Goal: Task Accomplishment & Management: Use online tool/utility

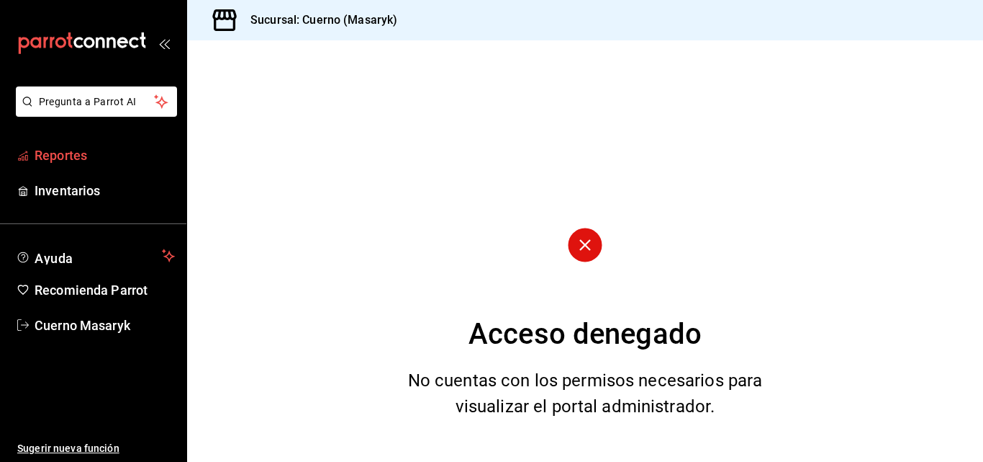
click at [63, 154] on span "Reportes" at bounding box center [105, 154] width 140 height 19
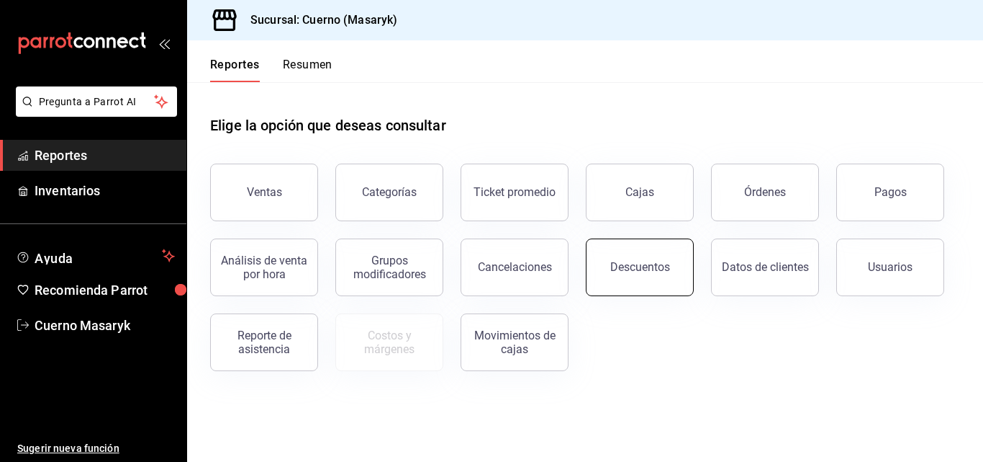
click at [685, 267] on button "Descuentos" at bounding box center [640, 267] width 108 height 58
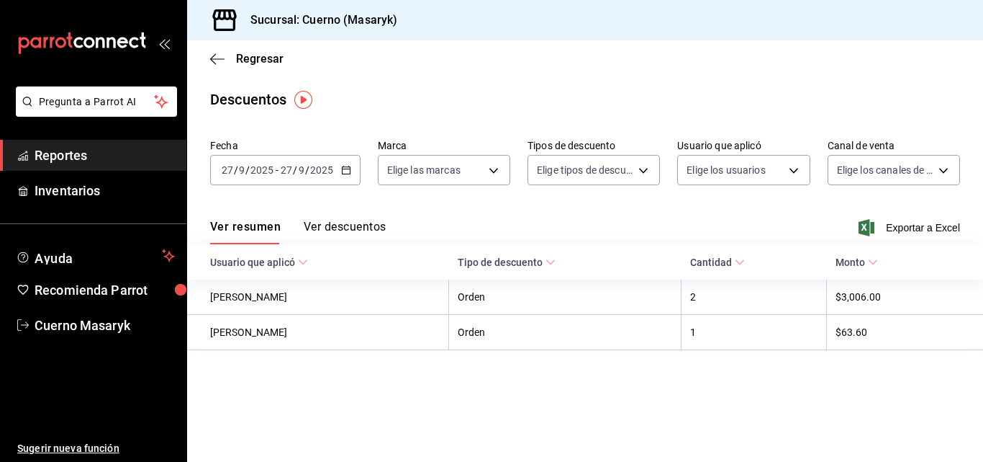
click at [348, 170] on icon "button" at bounding box center [346, 170] width 10 height 10
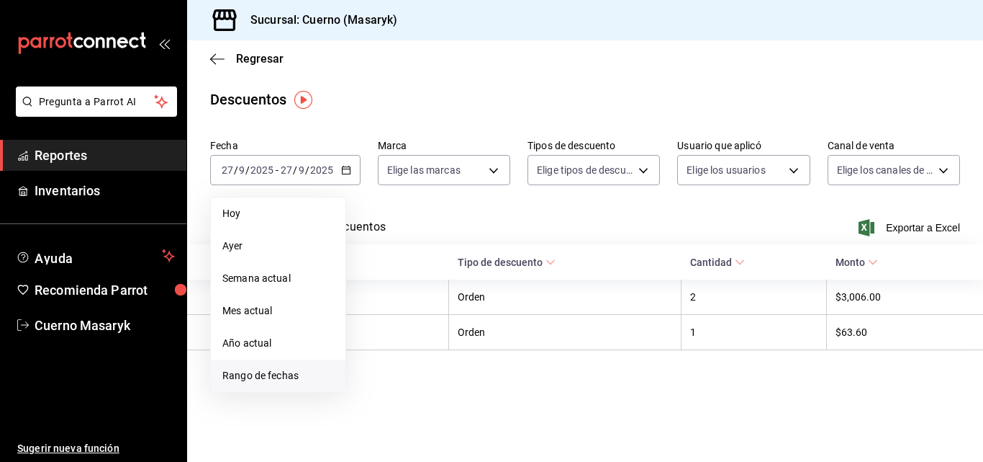
click at [272, 374] on span "Rango de fechas" at bounding box center [278, 375] width 112 height 15
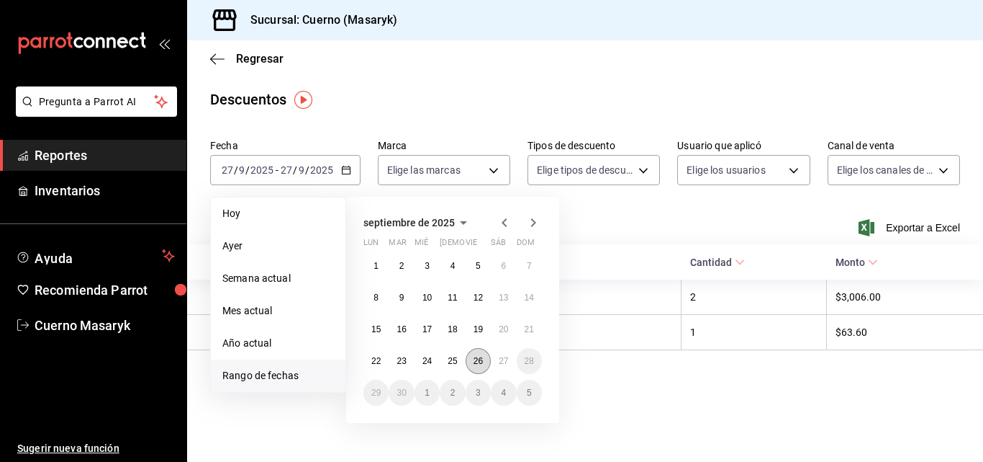
click at [478, 356] on abbr "26" at bounding box center [478, 361] width 9 height 10
click at [498, 354] on button "27" at bounding box center [503, 361] width 25 height 26
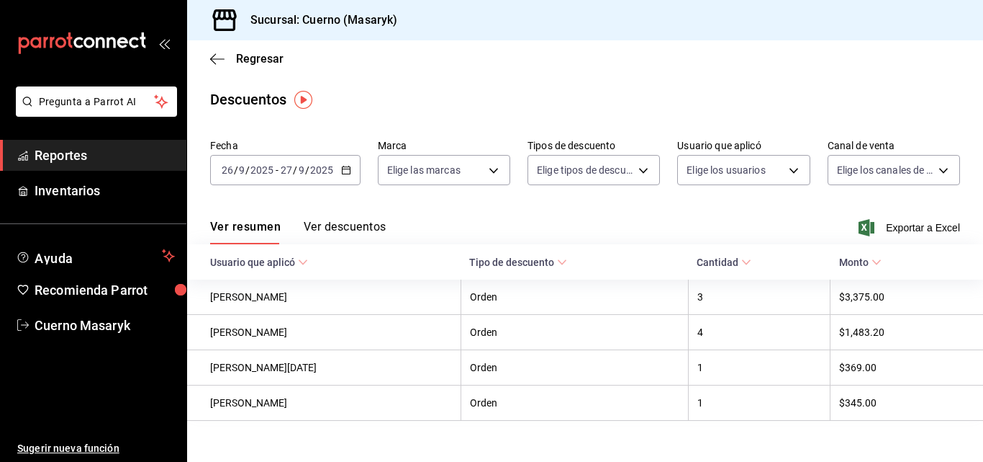
click at [328, 229] on button "Ver descuentos" at bounding box center [345, 232] width 82 height 24
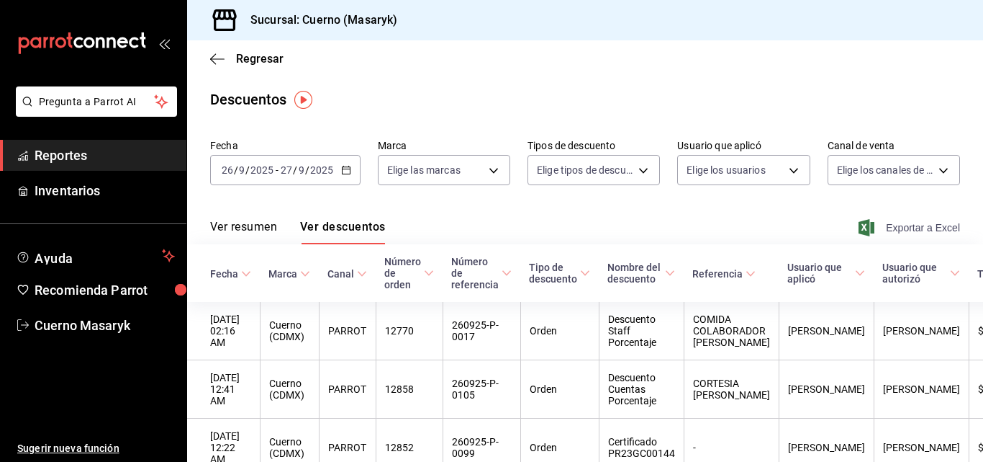
click at [914, 227] on span "Exportar a Excel" at bounding box center [911, 227] width 99 height 17
click at [237, 60] on span "Regresar" at bounding box center [260, 59] width 48 height 14
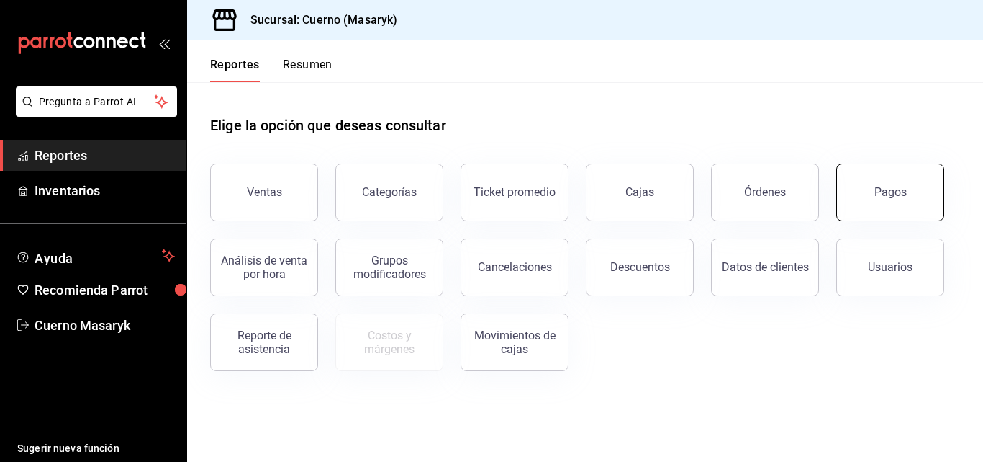
click at [862, 190] on button "Pagos" at bounding box center [891, 192] width 108 height 58
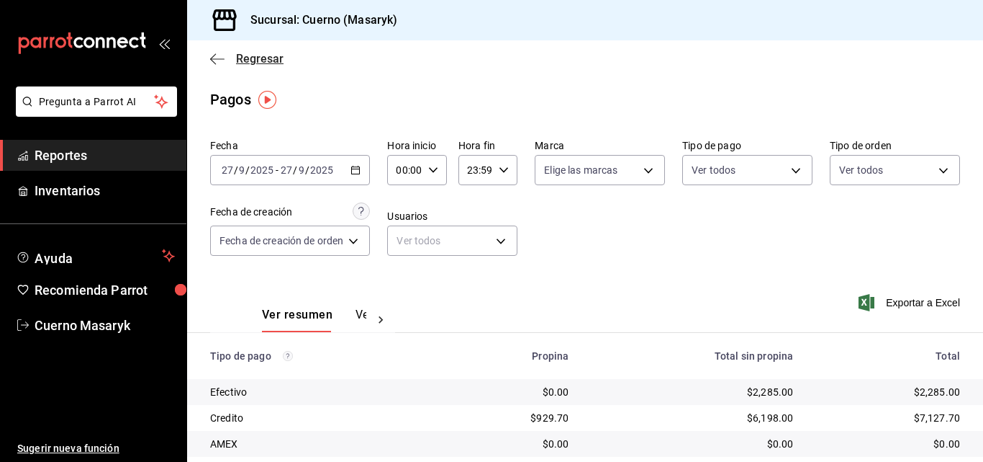
click at [255, 58] on span "Regresar" at bounding box center [260, 59] width 48 height 14
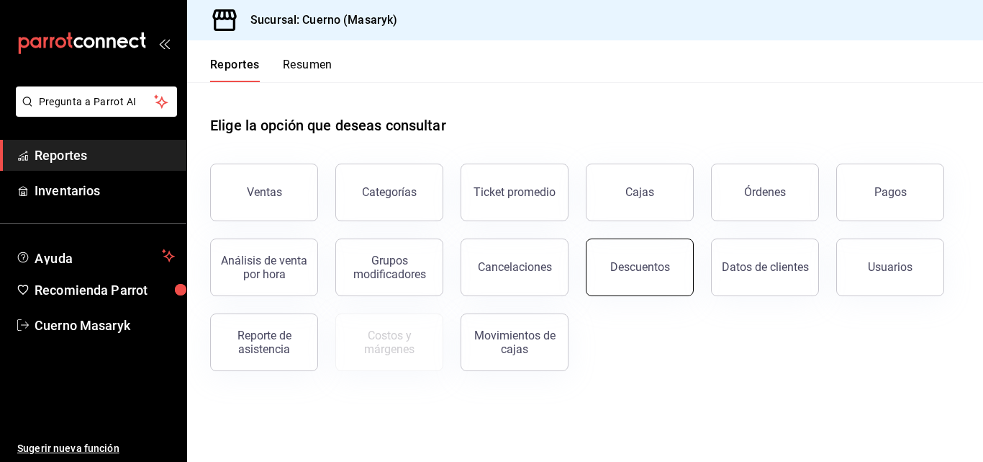
click at [663, 275] on button "Descuentos" at bounding box center [640, 267] width 108 height 58
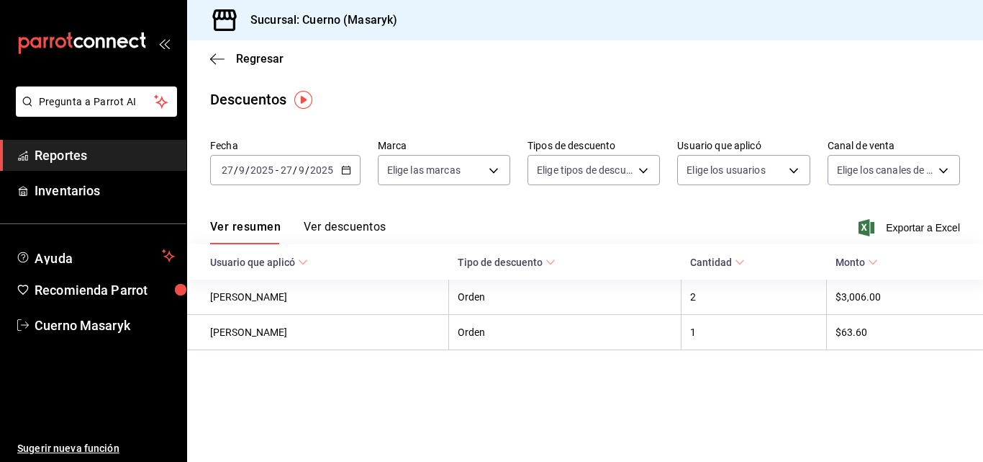
click at [342, 170] on icon "button" at bounding box center [346, 170] width 10 height 10
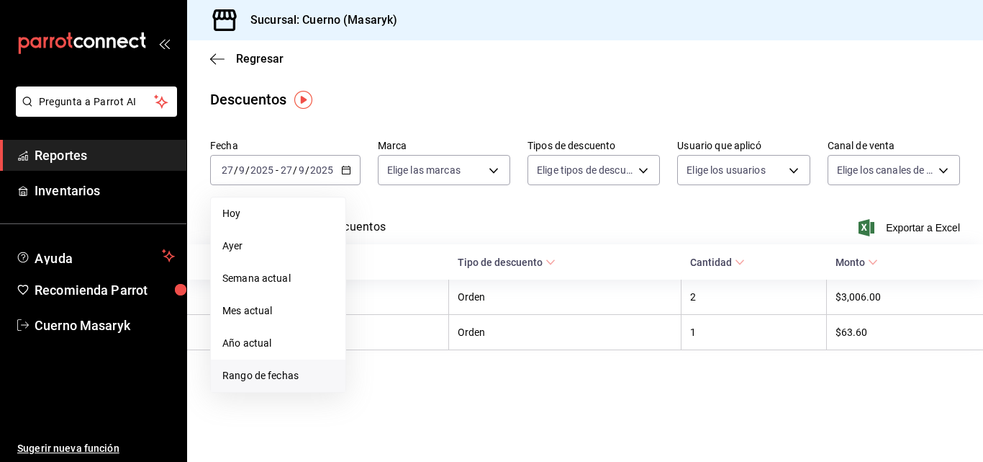
click at [274, 371] on span "Rango de fechas" at bounding box center [278, 375] width 112 height 15
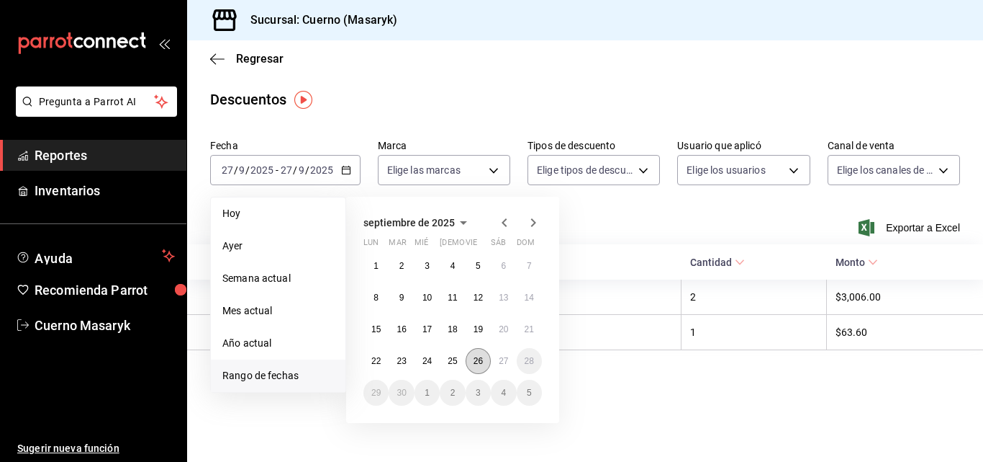
click at [475, 361] on abbr "26" at bounding box center [478, 361] width 9 height 10
click at [500, 362] on abbr "27" at bounding box center [503, 361] width 9 height 10
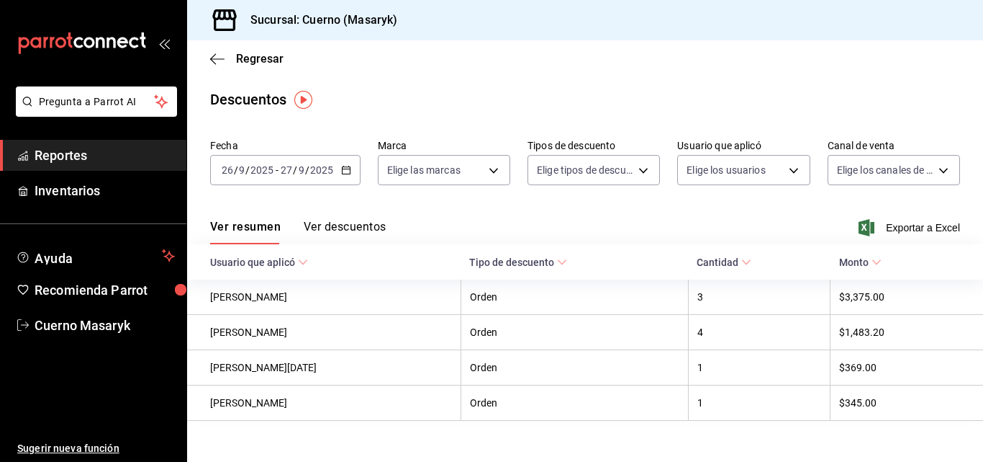
click at [366, 220] on button "Ver descuentos" at bounding box center [345, 232] width 82 height 24
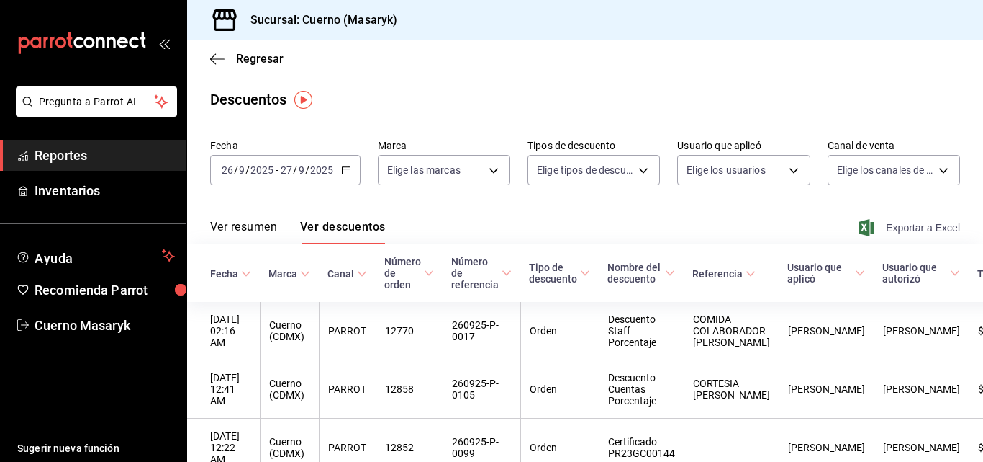
click at [894, 228] on span "Exportar a Excel" at bounding box center [911, 227] width 99 height 17
click at [269, 56] on span "Regresar" at bounding box center [260, 59] width 48 height 14
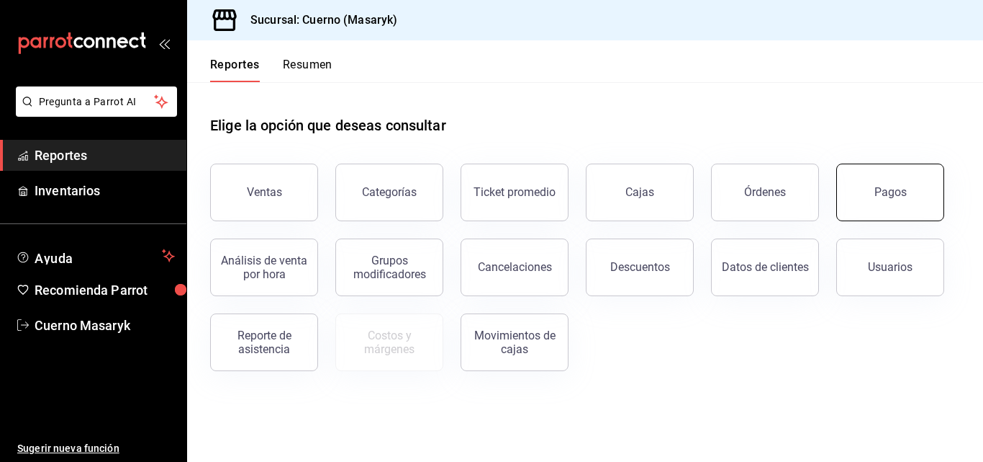
click at [893, 185] on button "Pagos" at bounding box center [891, 192] width 108 height 58
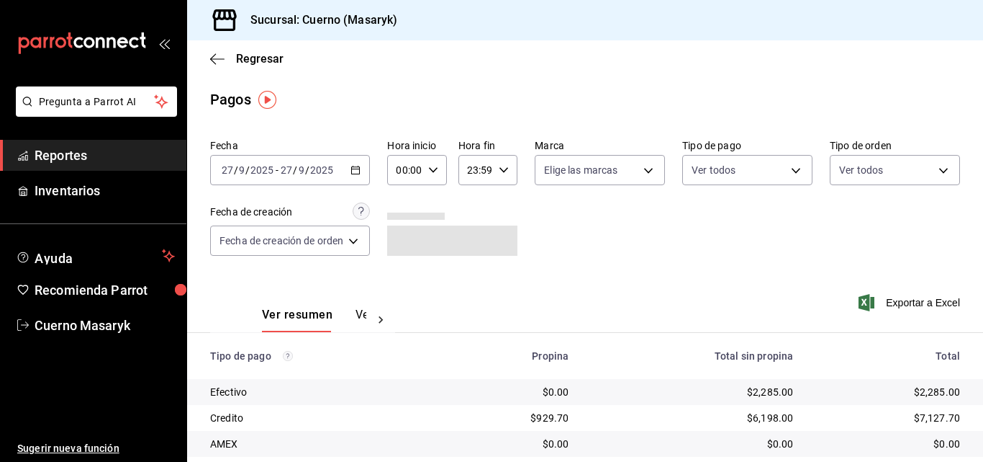
click at [353, 163] on div "[DATE] [DATE] - [DATE] [DATE]" at bounding box center [290, 170] width 160 height 30
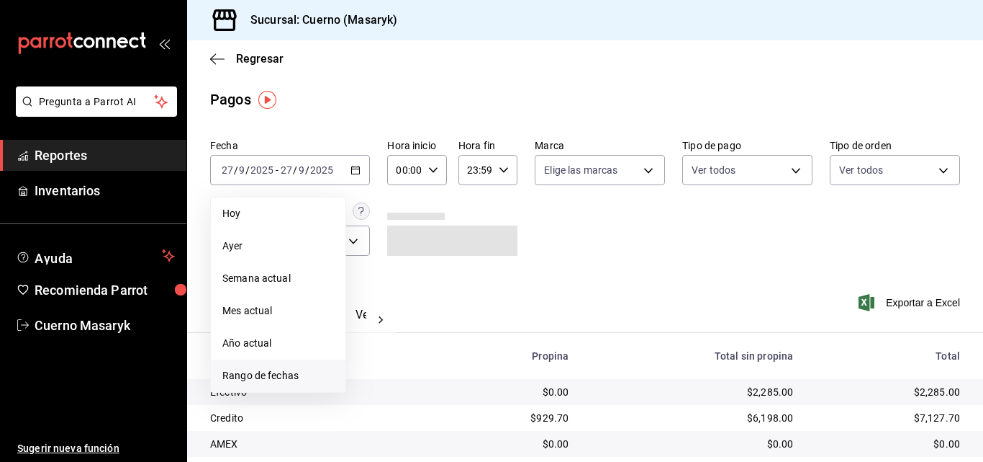
click at [289, 378] on span "Rango de fechas" at bounding box center [278, 375] width 112 height 15
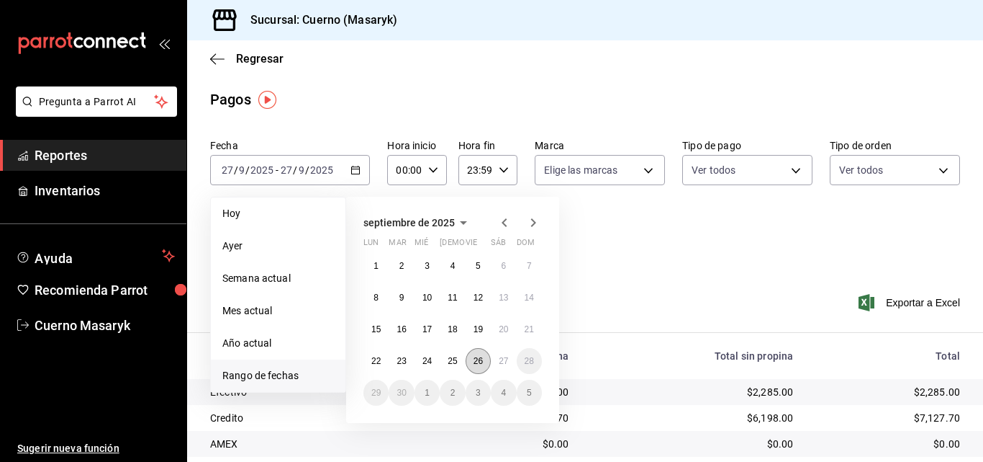
click at [472, 362] on button "26" at bounding box center [478, 361] width 25 height 26
click at [498, 360] on button "27" at bounding box center [503, 361] width 25 height 26
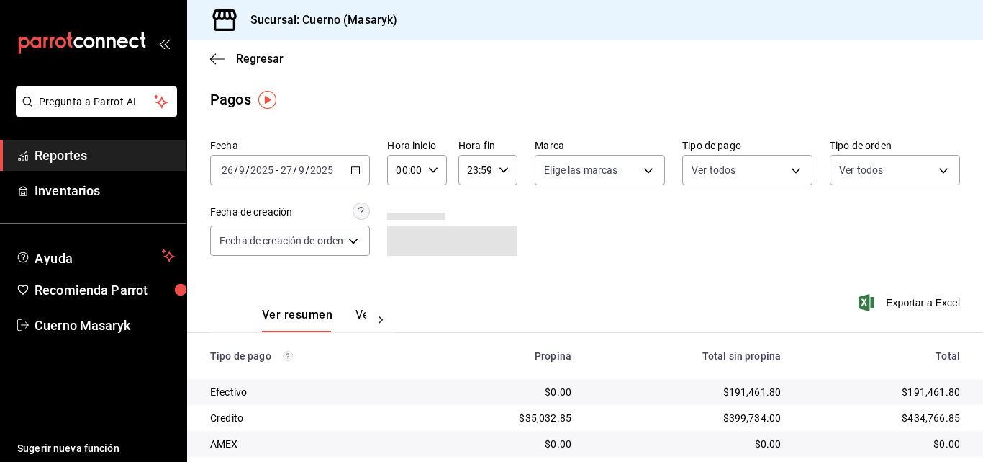
click at [441, 173] on div "00:00 Hora inicio" at bounding box center [416, 170] width 59 height 30
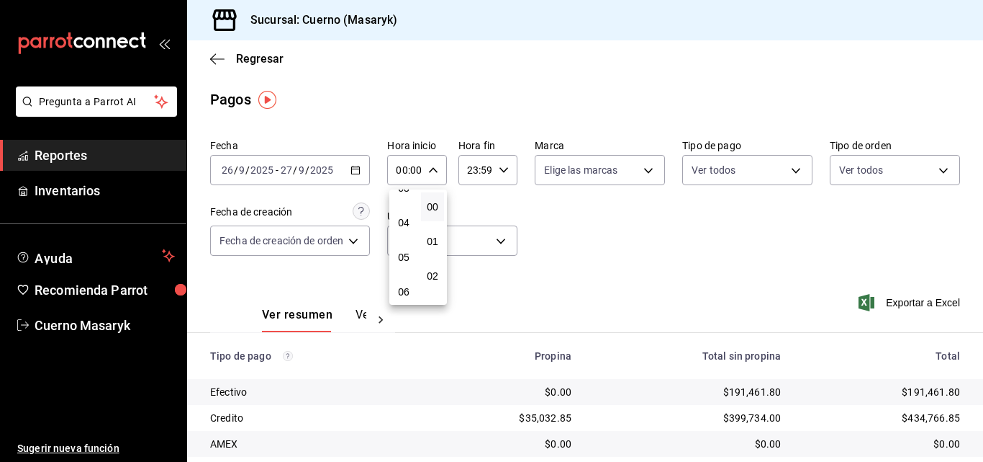
scroll to position [144, 0]
click at [407, 238] on span "05" at bounding box center [404, 236] width 6 height 12
type input "05:00"
click at [503, 174] on div at bounding box center [491, 231] width 983 height 462
click at [503, 174] on icon "button" at bounding box center [504, 170] width 10 height 10
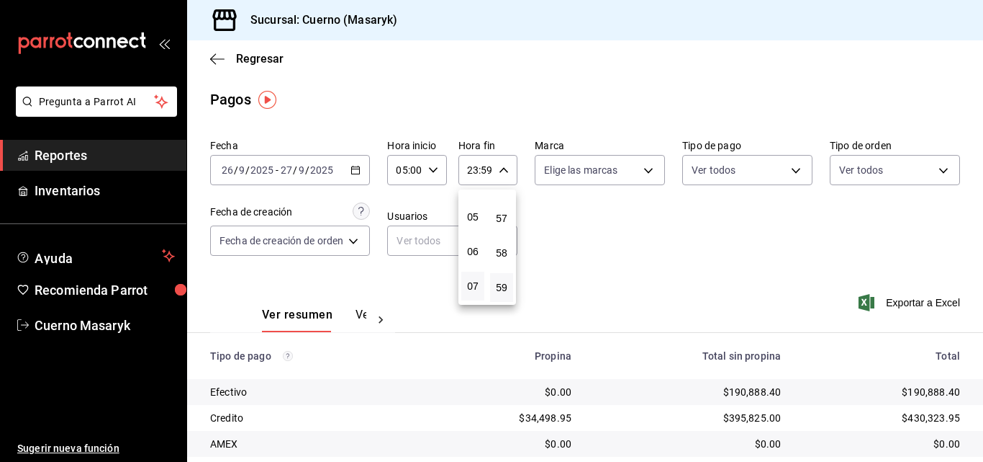
scroll to position [138, 0]
click at [476, 208] on span "04" at bounding box center [473, 207] width 6 height 12
type input "04:59"
click at [764, 269] on div at bounding box center [491, 231] width 983 height 462
click at [256, 55] on span "Regresar" at bounding box center [260, 59] width 48 height 14
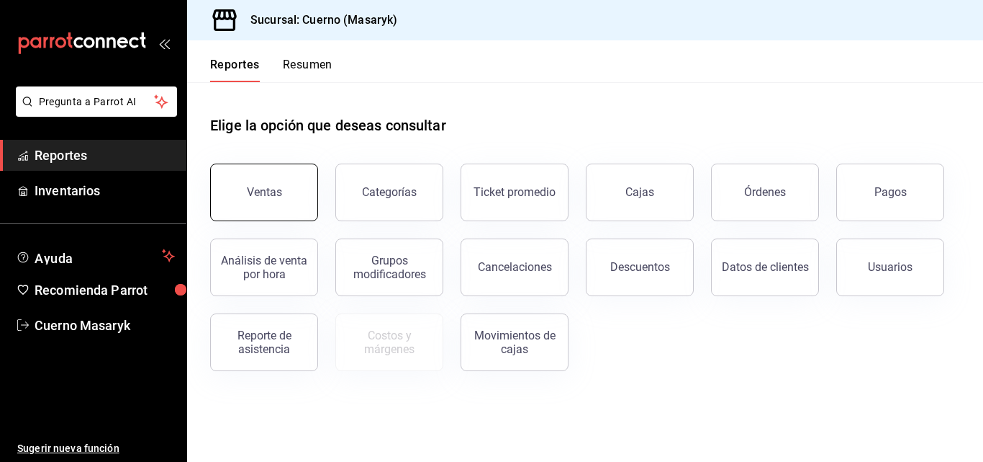
click at [283, 192] on button "Ventas" at bounding box center [264, 192] width 108 height 58
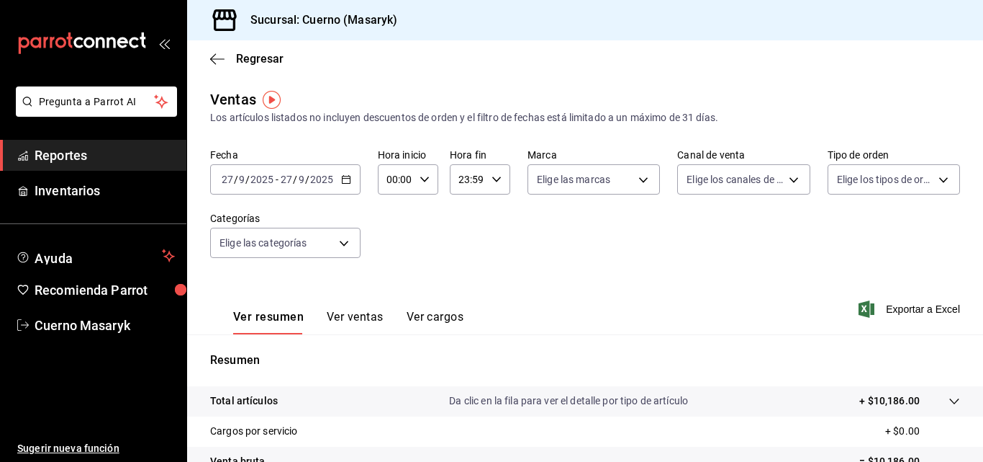
click at [343, 179] on icon "button" at bounding box center [346, 179] width 10 height 10
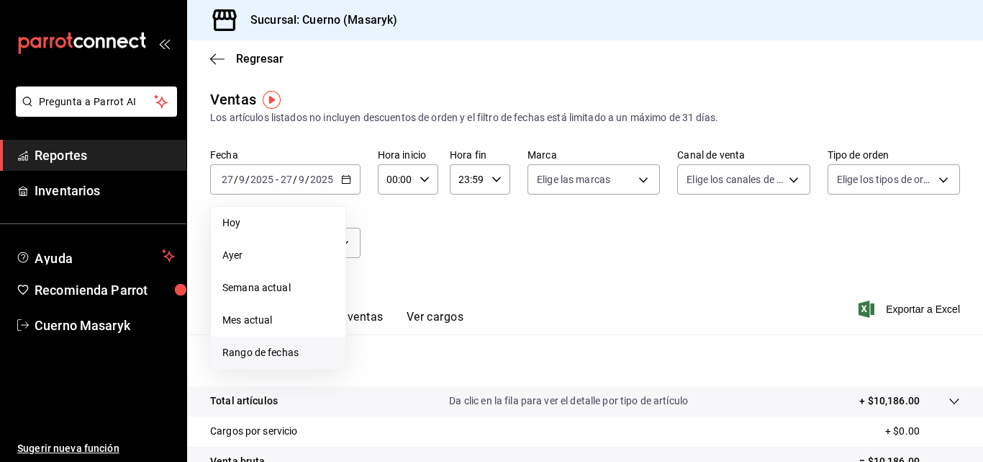
click at [285, 354] on span "Rango de fechas" at bounding box center [278, 352] width 112 height 15
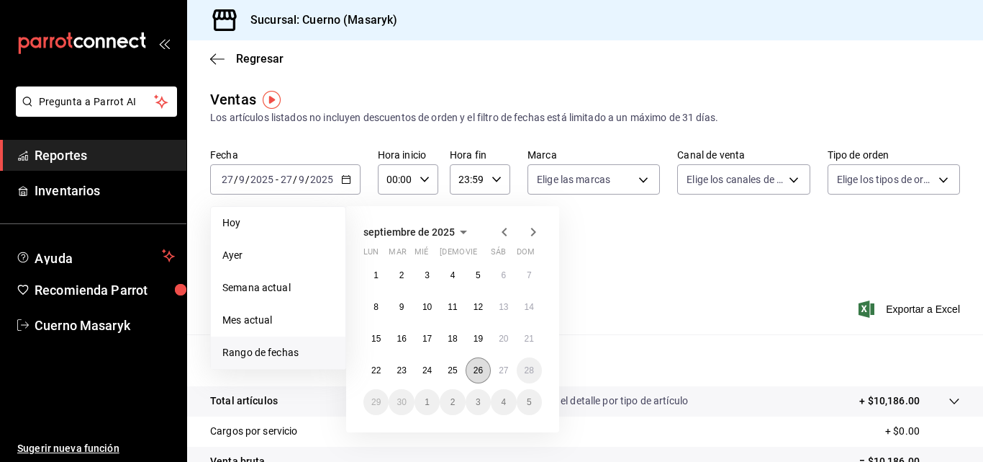
click at [476, 366] on abbr "26" at bounding box center [478, 370] width 9 height 10
click at [503, 369] on abbr "27" at bounding box center [503, 370] width 9 height 10
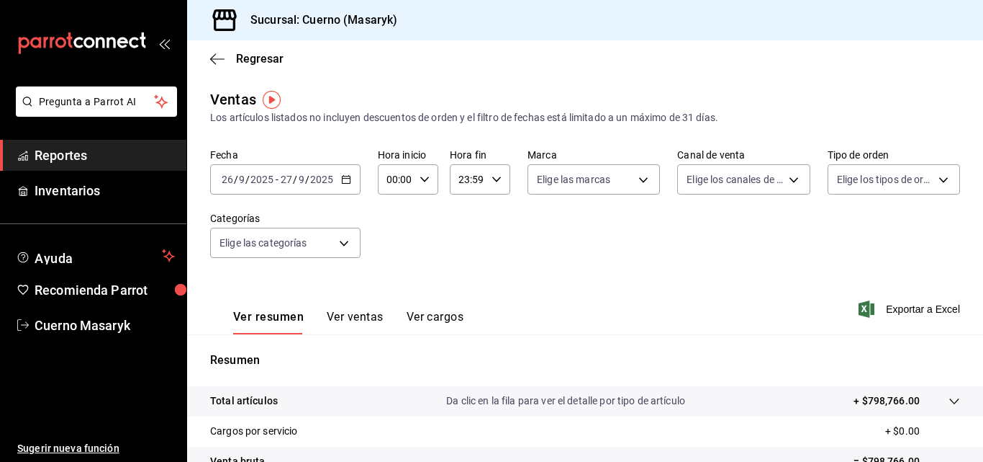
click at [425, 176] on icon "button" at bounding box center [425, 179] width 10 height 10
click at [395, 244] on span "05" at bounding box center [392, 245] width 6 height 12
type input "05:00"
click at [498, 179] on div at bounding box center [491, 231] width 983 height 462
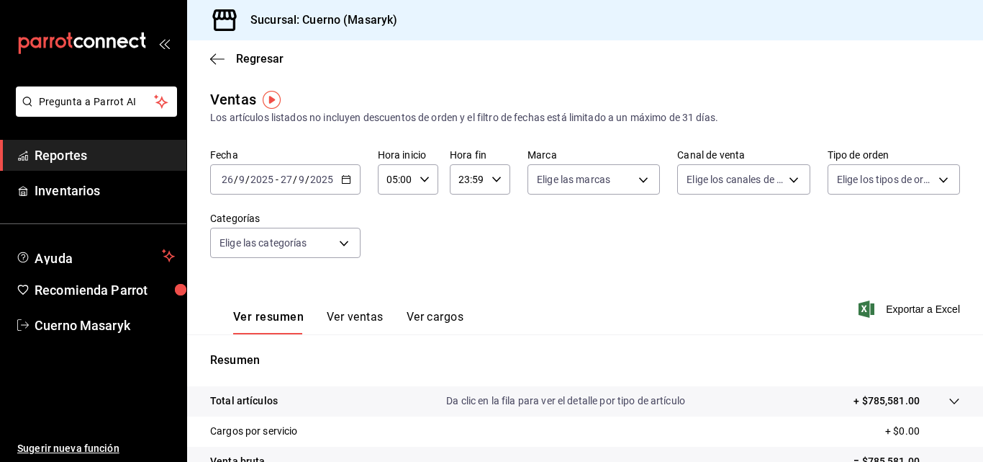
click at [492, 179] on icon "button" at bounding box center [497, 179] width 10 height 10
click at [466, 215] on span "04" at bounding box center [462, 216] width 6 height 12
type input "04:59"
click at [579, 265] on div at bounding box center [491, 231] width 983 height 462
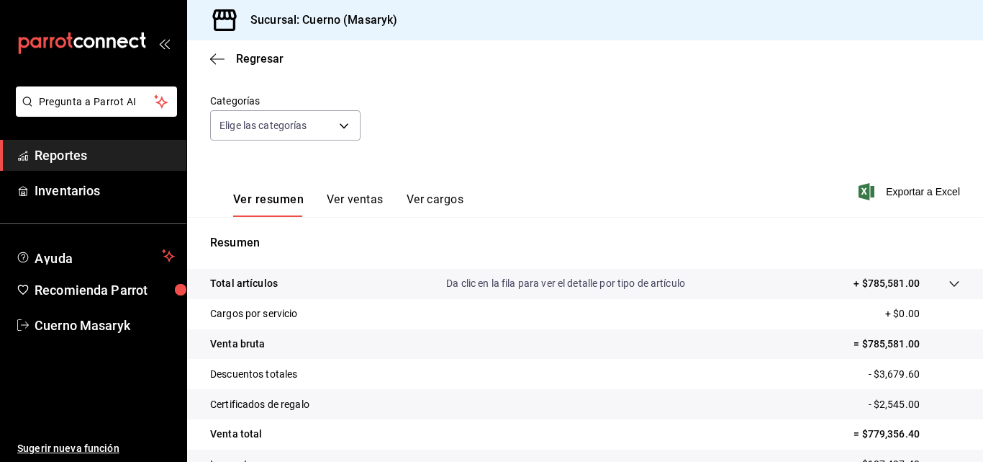
scroll to position [144, 0]
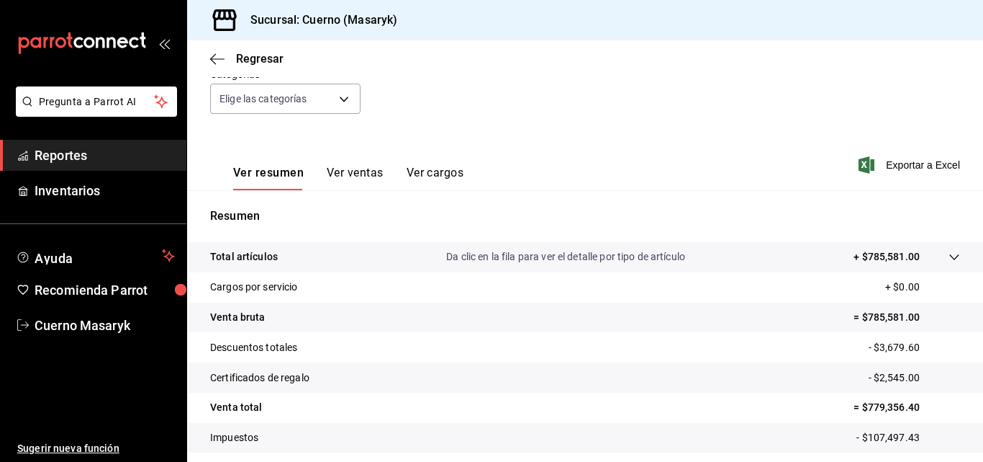
click at [949, 252] on icon at bounding box center [955, 257] width 12 height 12
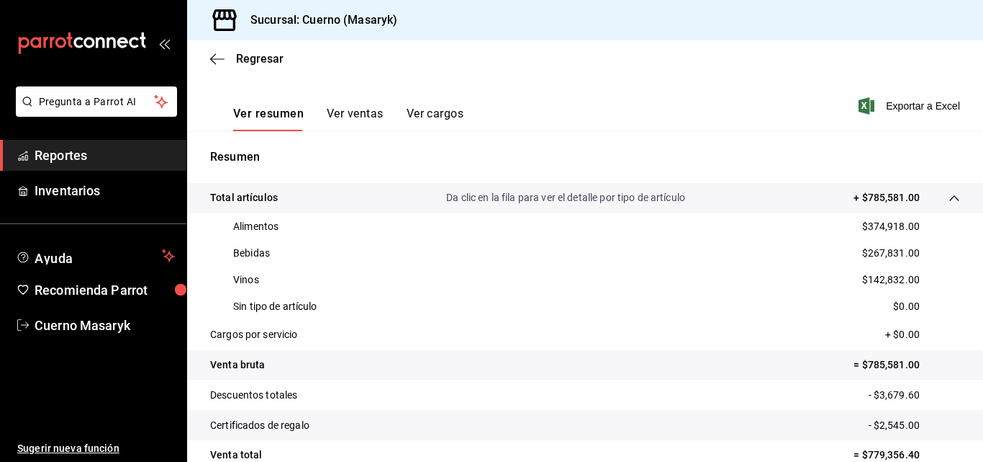
scroll to position [0, 0]
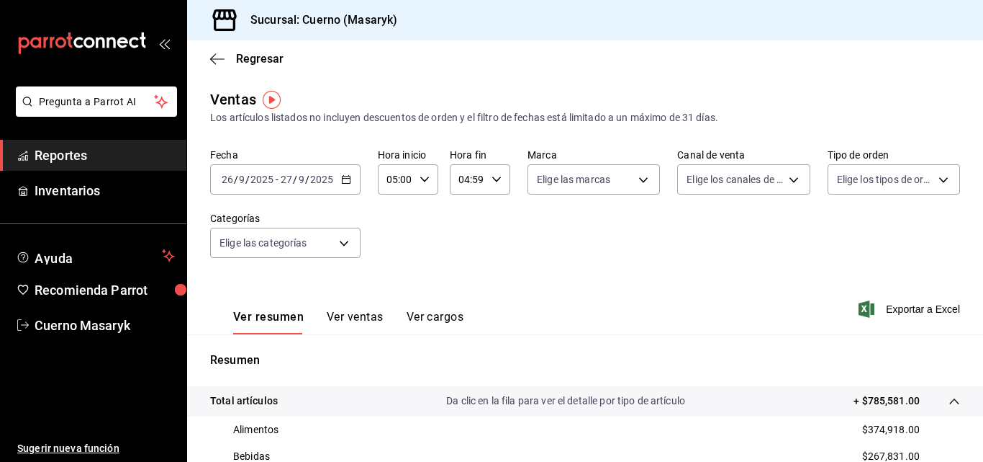
click at [368, 320] on button "Ver ventas" at bounding box center [355, 322] width 57 height 24
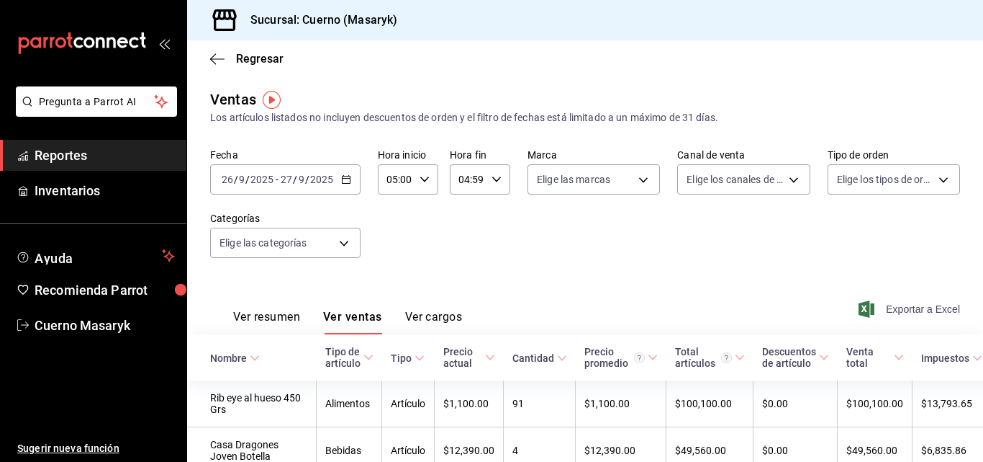
click at [929, 308] on span "Exportar a Excel" at bounding box center [911, 308] width 99 height 17
